Goal: Transaction & Acquisition: Purchase product/service

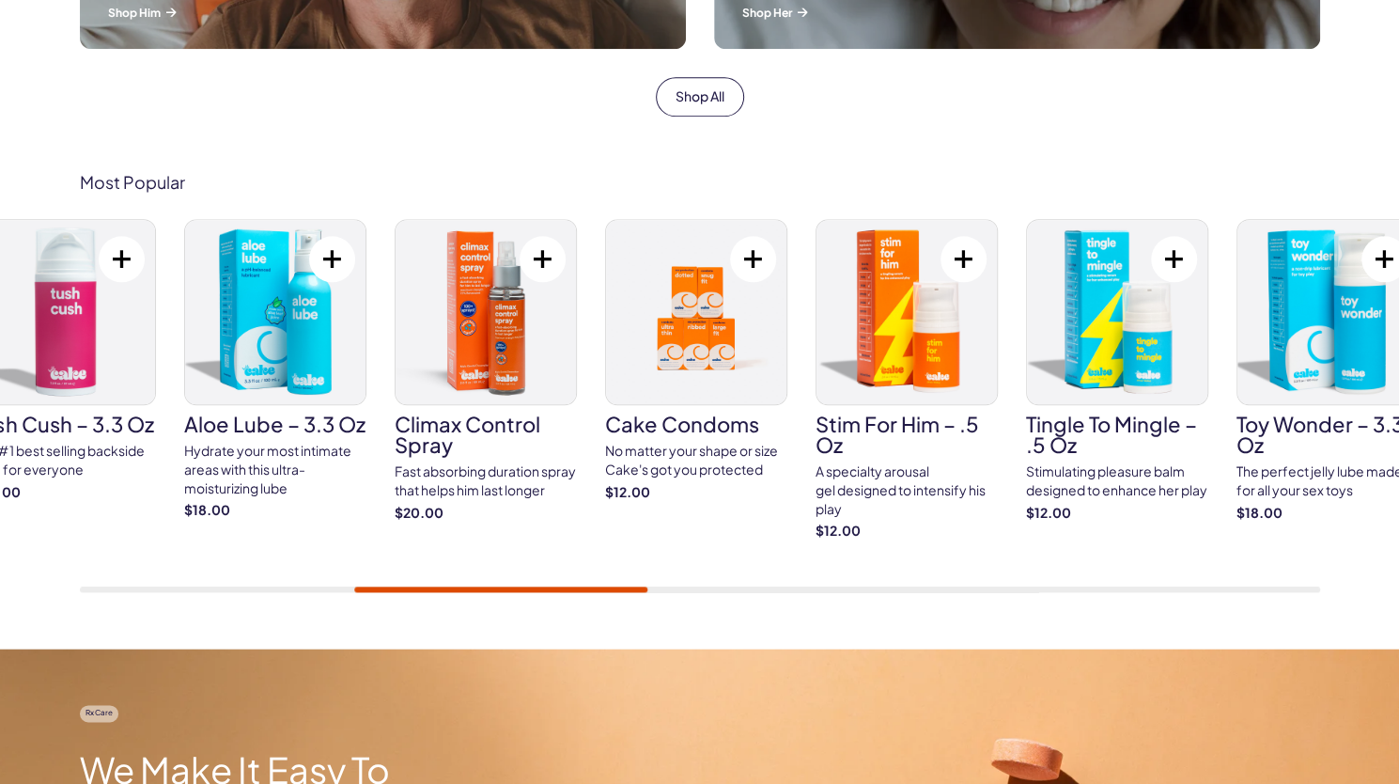
scroll to position [994, 0]
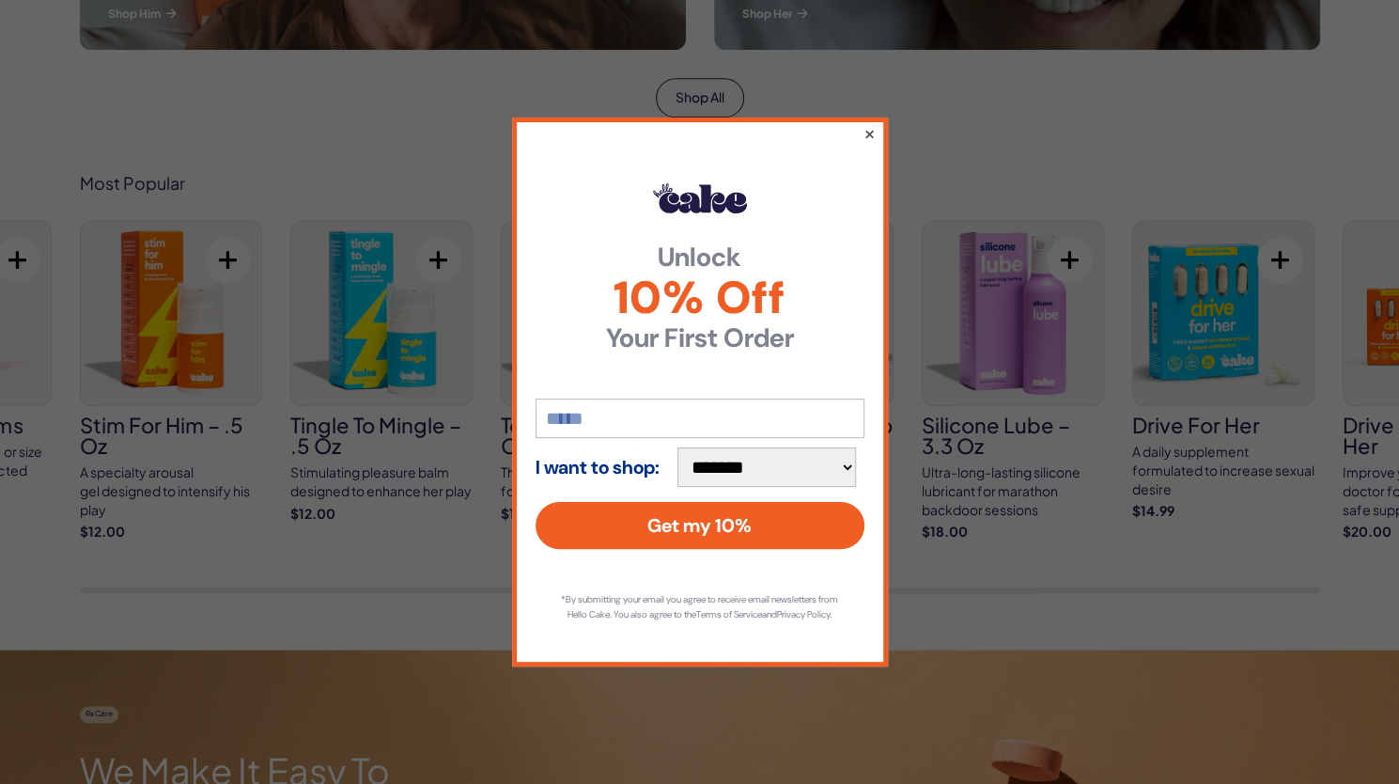
click at [871, 122] on button "×" at bounding box center [869, 133] width 12 height 23
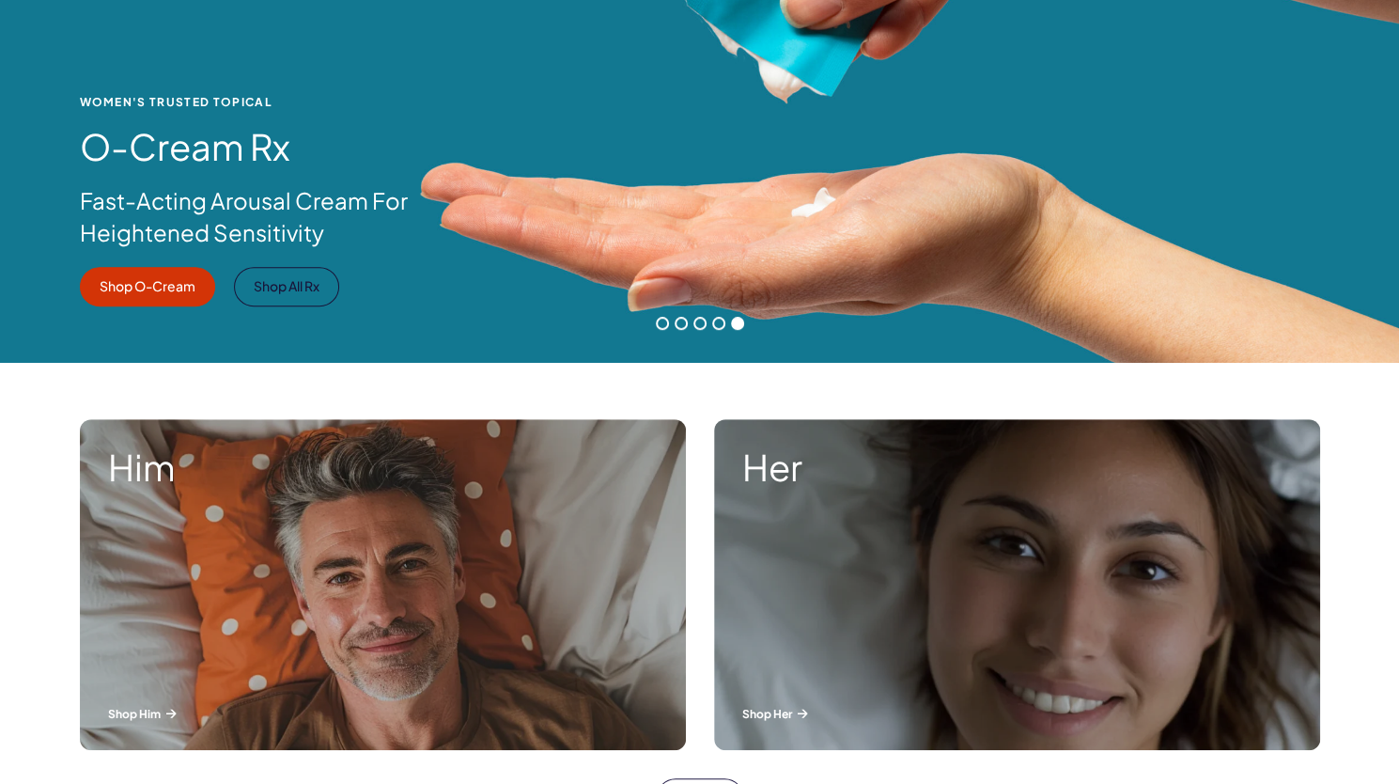
scroll to position [0, 0]
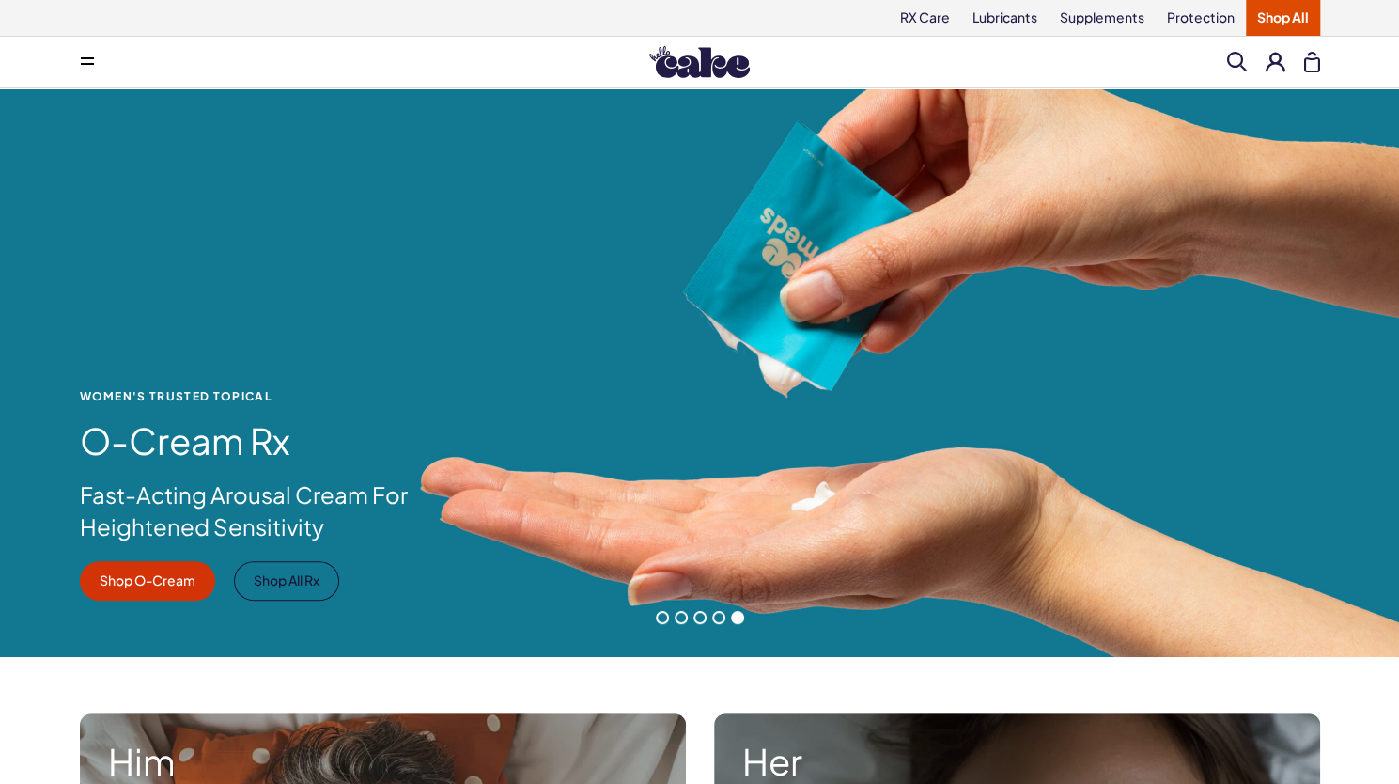
click at [658, 616] on span at bounding box center [662, 617] width 13 height 13
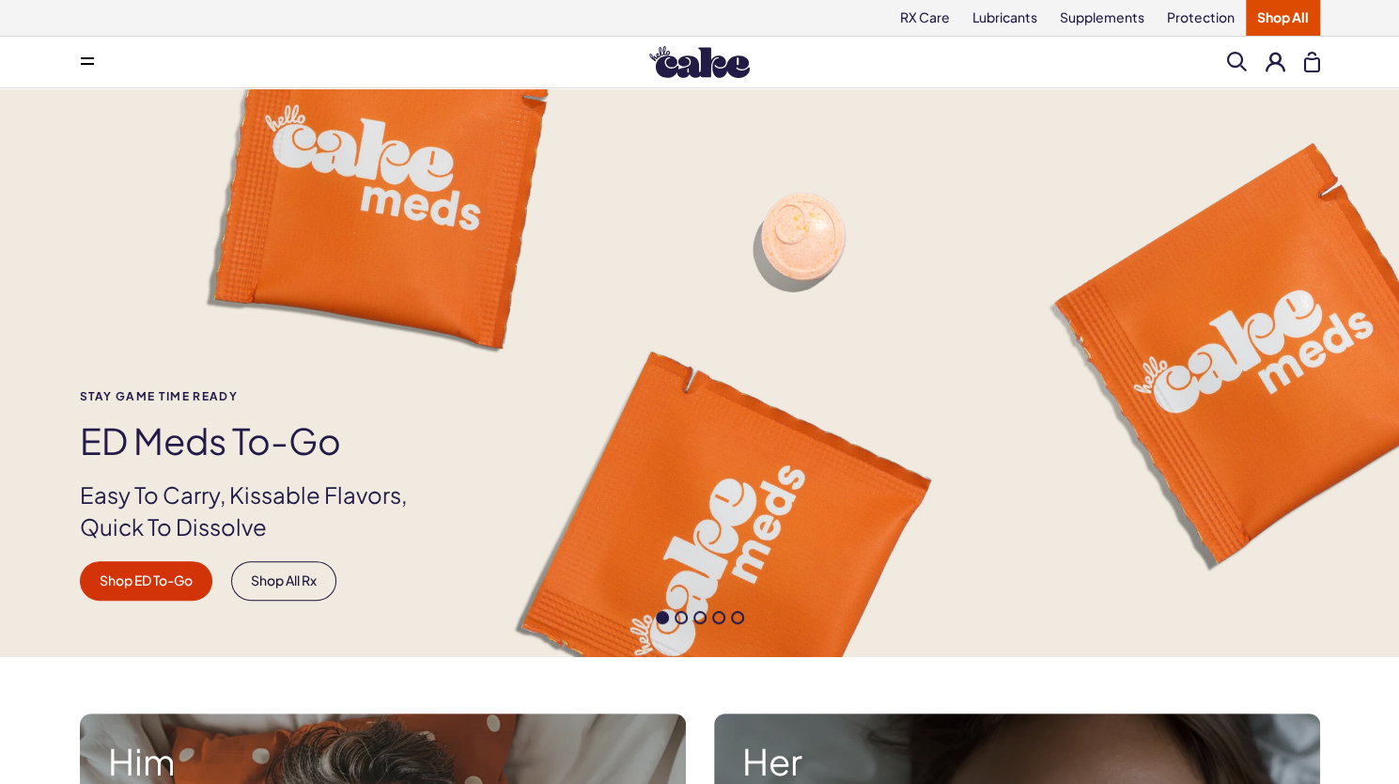
click at [675, 618] on span at bounding box center [681, 617] width 13 height 13
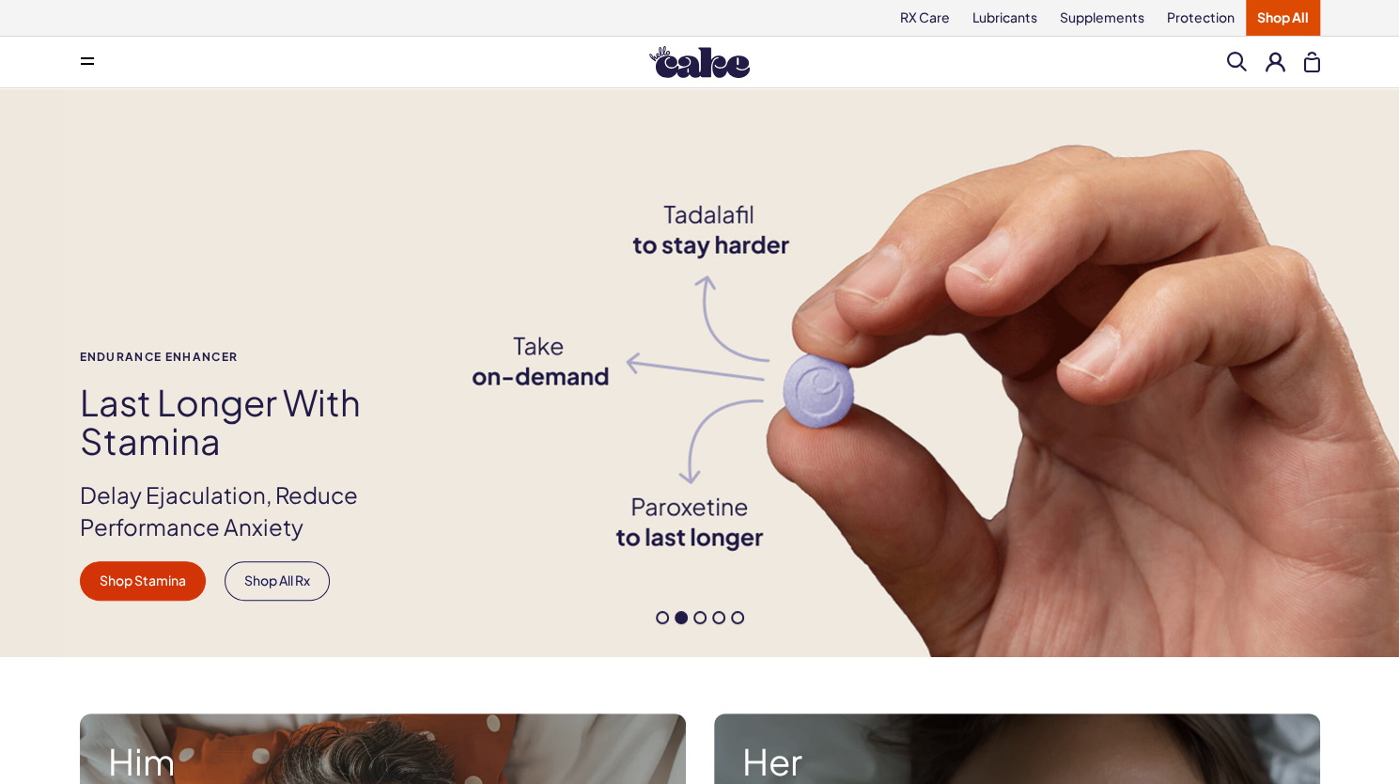
click at [701, 616] on span at bounding box center [700, 617] width 13 height 13
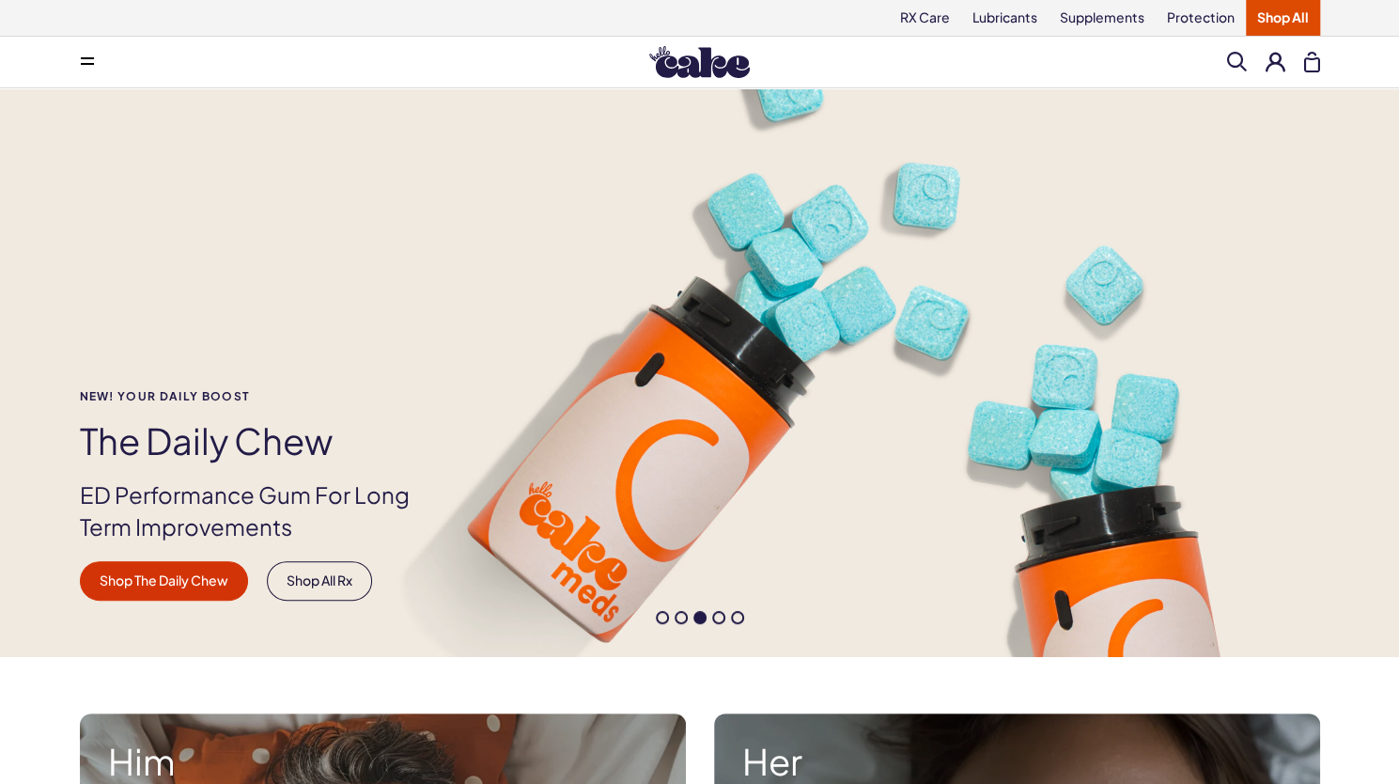
click at [716, 616] on span at bounding box center [718, 617] width 13 height 13
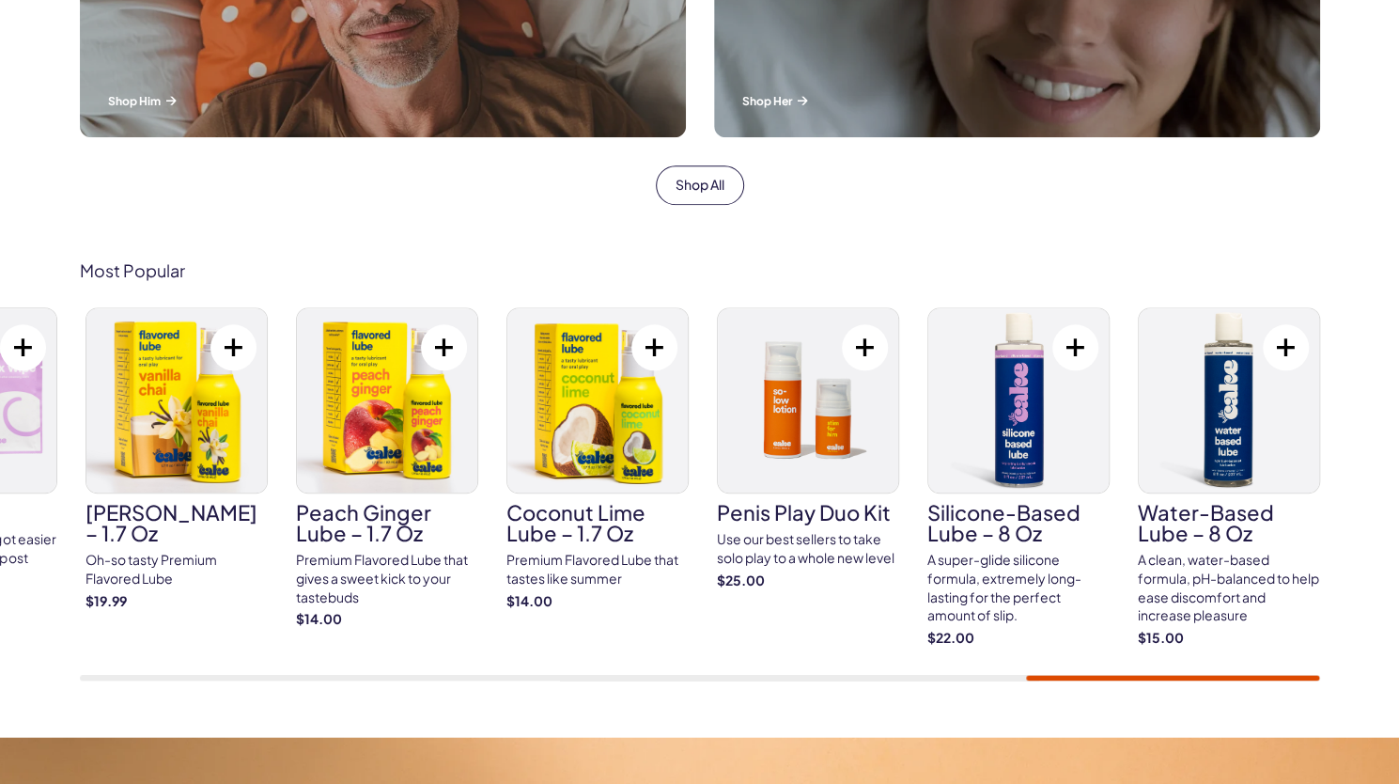
scroll to position [911, 0]
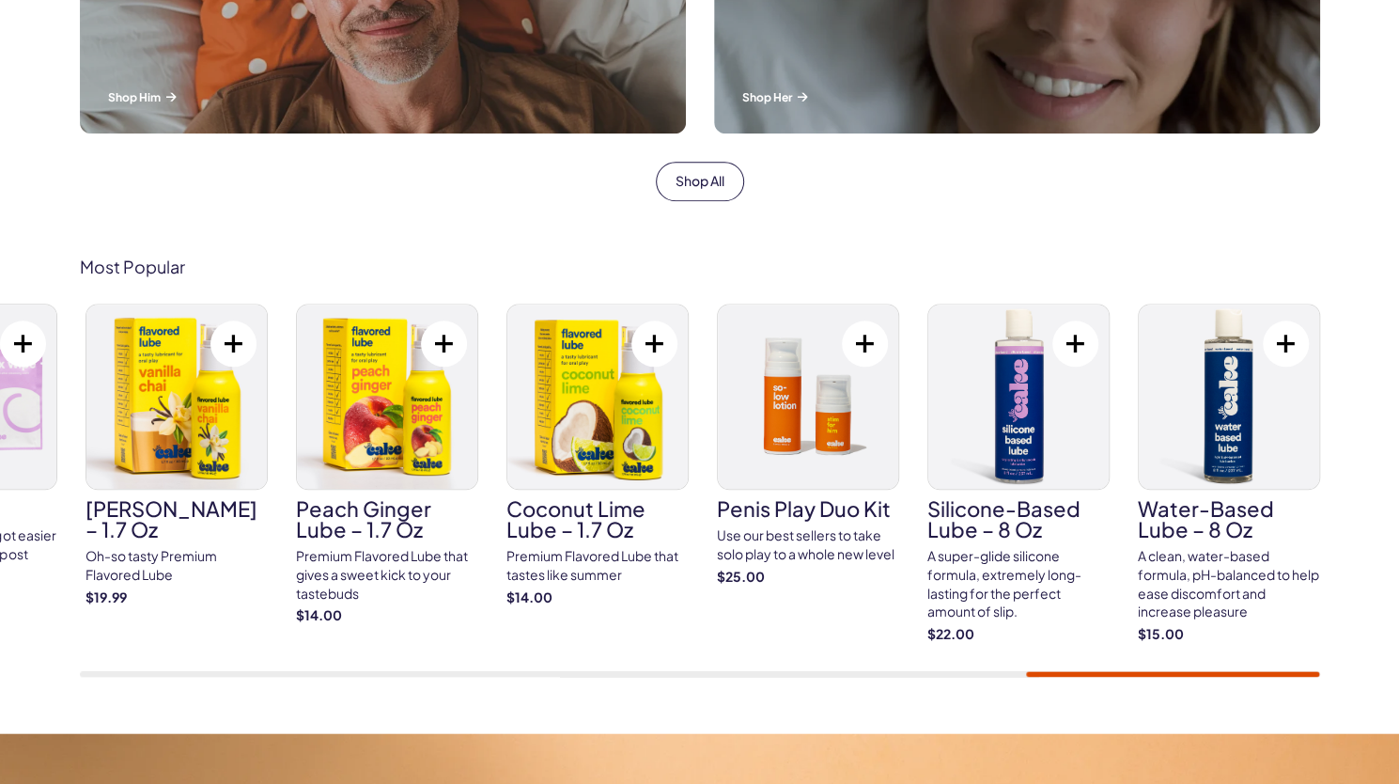
click at [197, 420] on img at bounding box center [176, 396] width 180 height 184
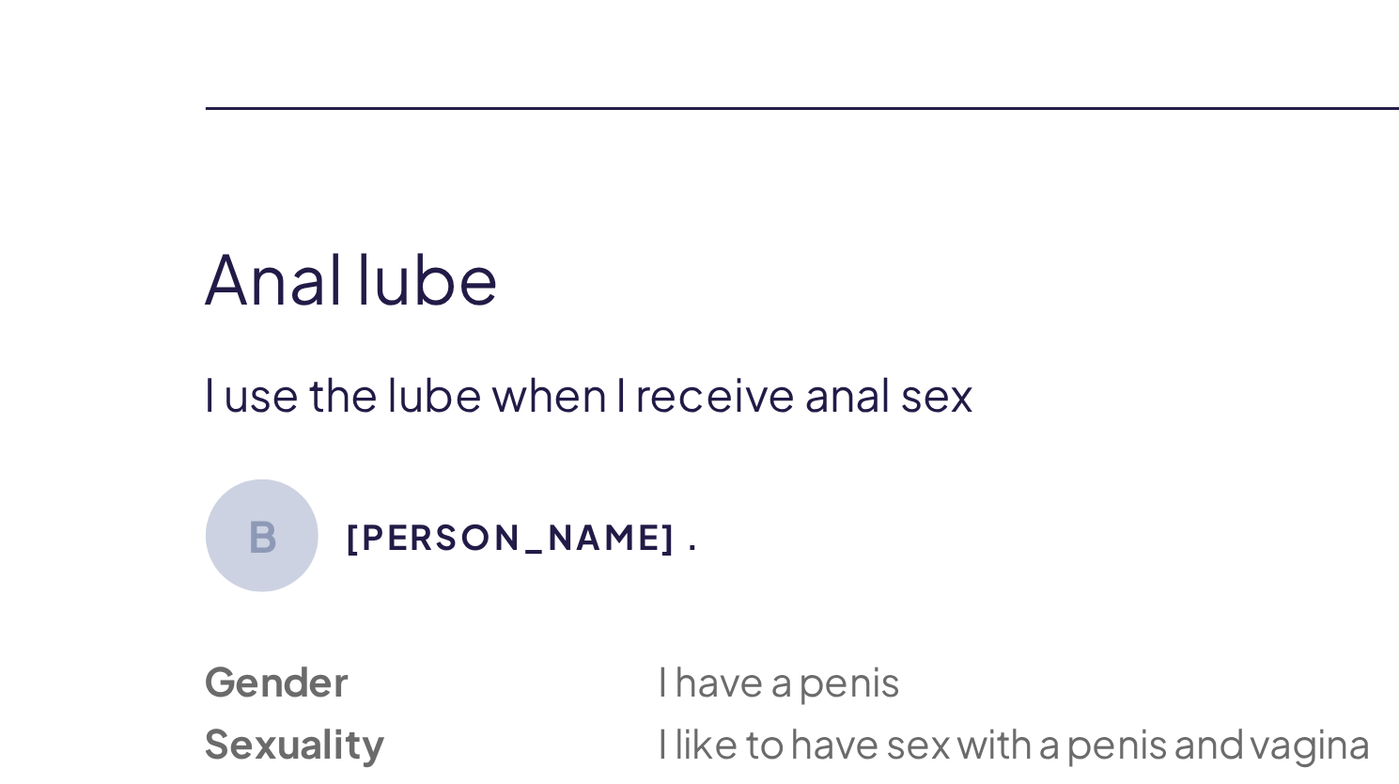
scroll to position [4525, 0]
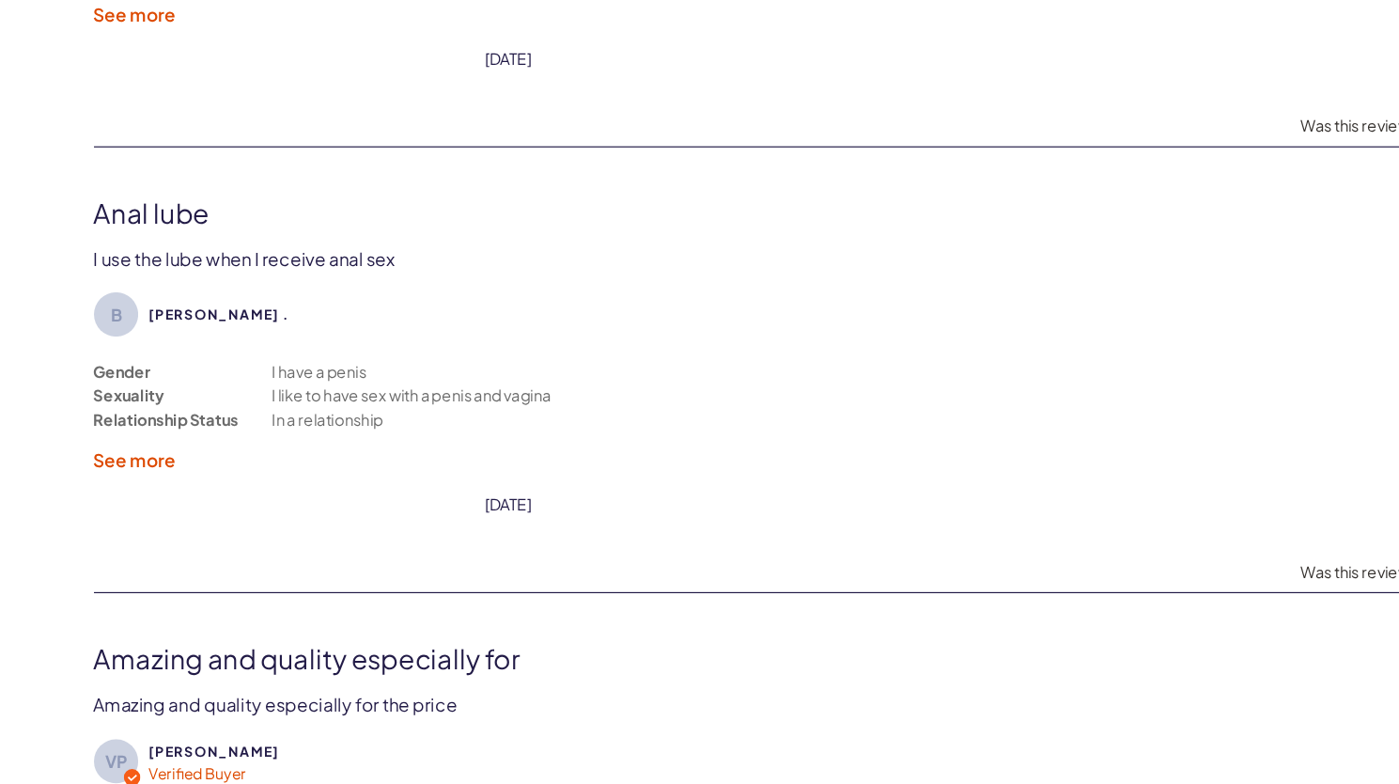
click at [320, 249] on div "I use the lube when I receive anal sex" at bounding box center [208, 255] width 257 height 20
